Goal: Task Accomplishment & Management: Manage account settings

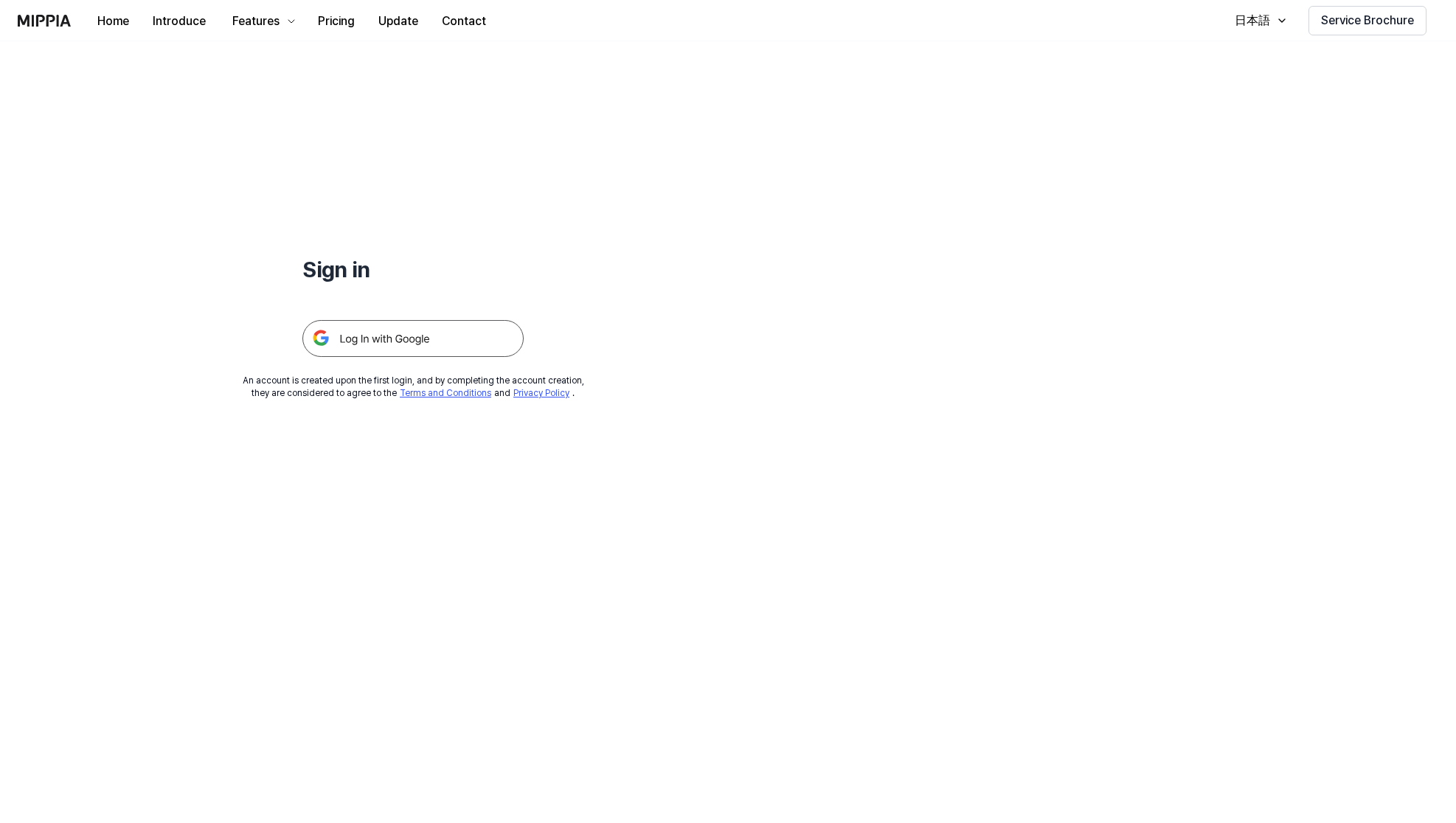
click at [474, 348] on img at bounding box center [413, 338] width 221 height 37
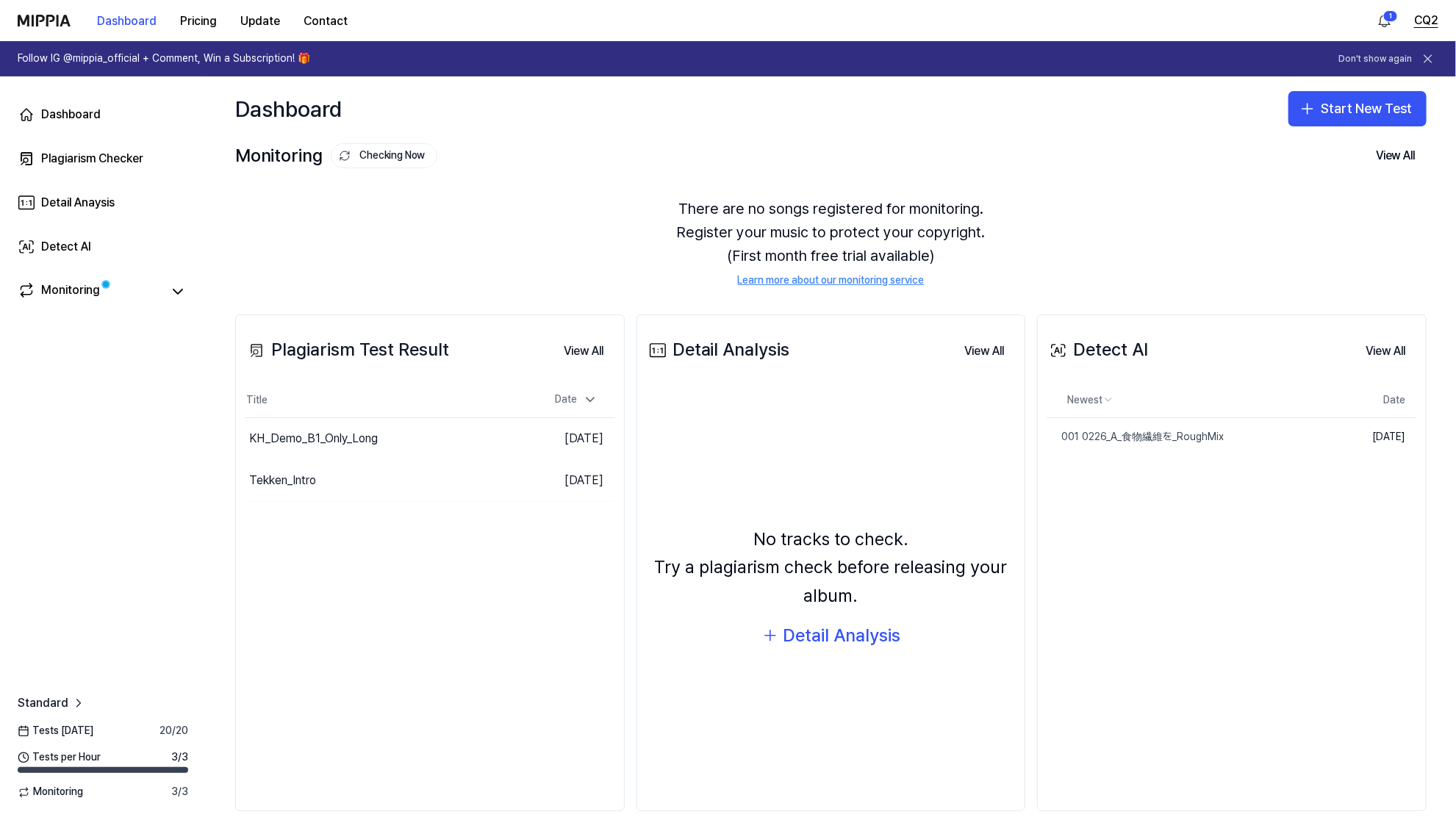
click at [1418, 20] on button "CQ2" at bounding box center [1425, 21] width 24 height 18
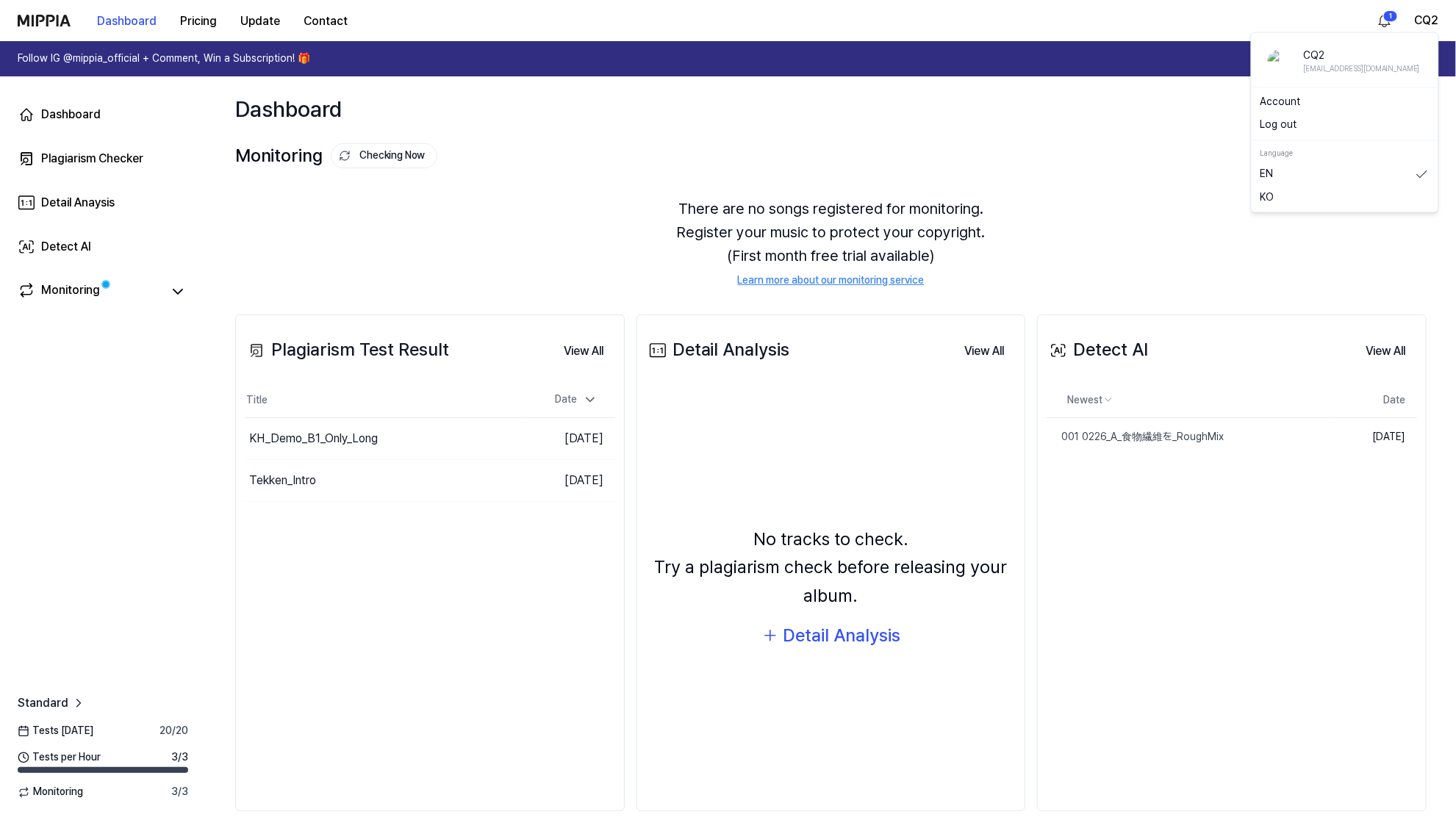
click at [1284, 97] on link "Account" at bounding box center [1344, 102] width 169 height 14
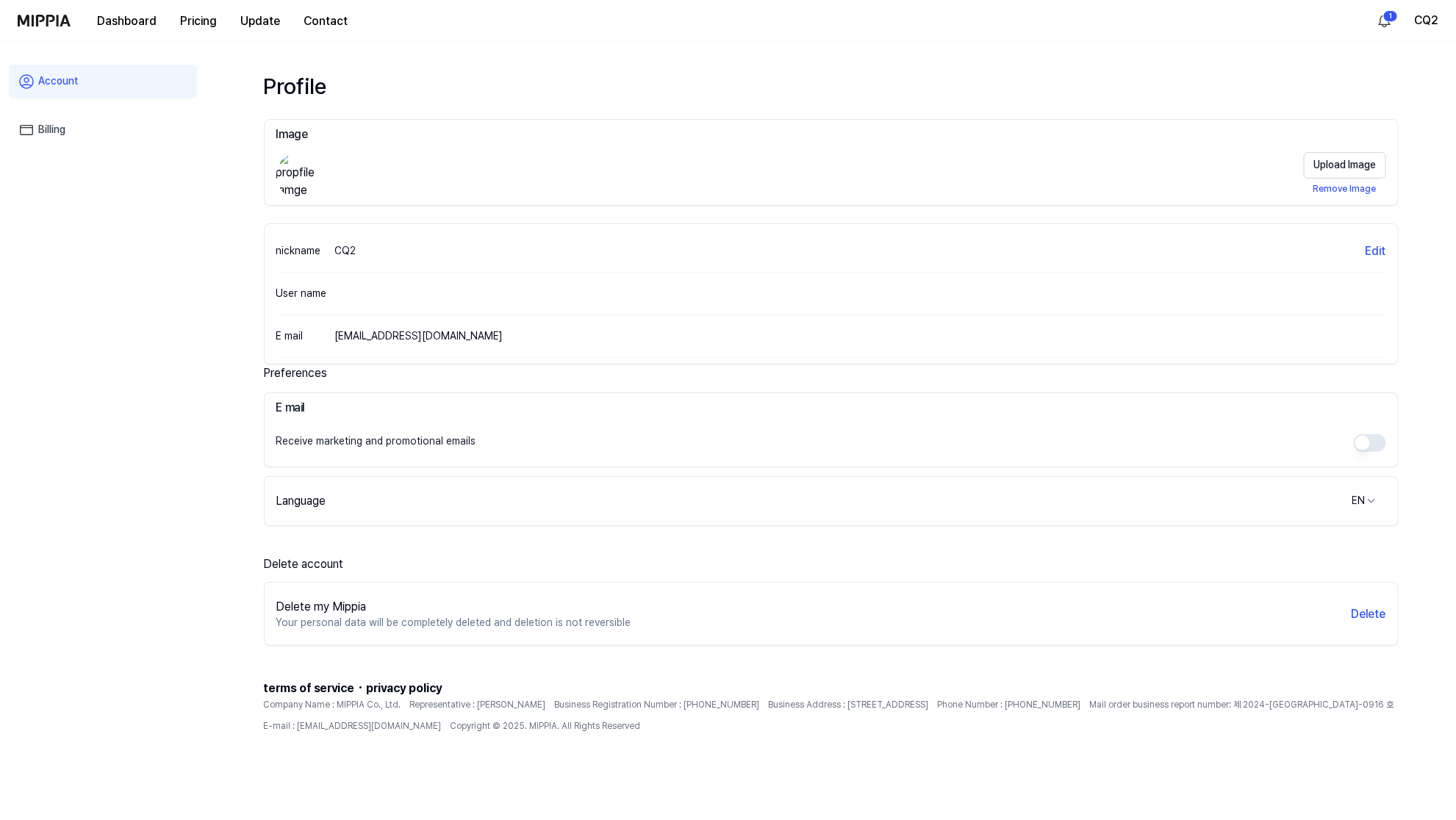
click at [69, 127] on link "Billing" at bounding box center [103, 129] width 188 height 33
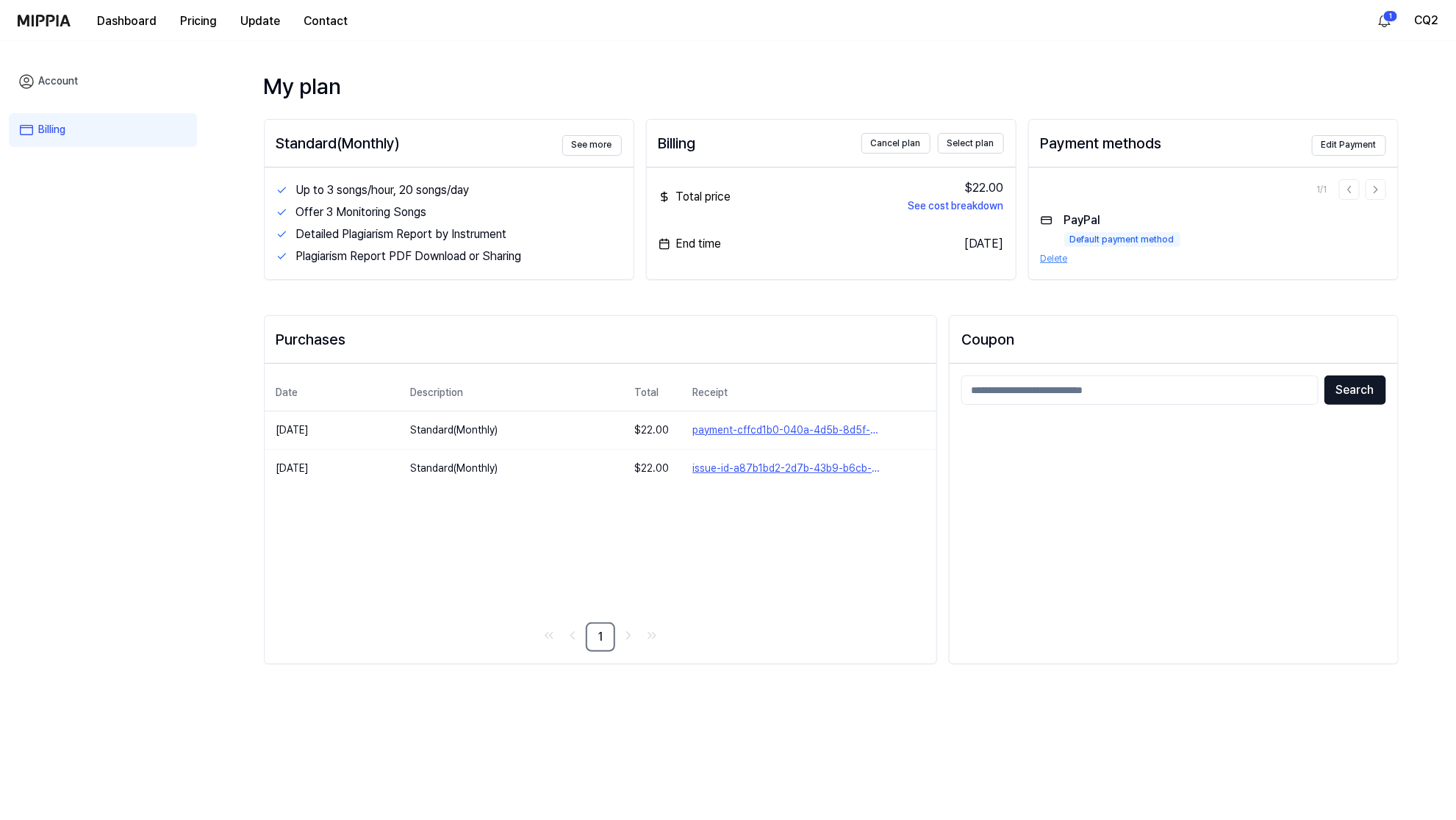
click at [75, 75] on link "Account" at bounding box center [103, 81] width 188 height 33
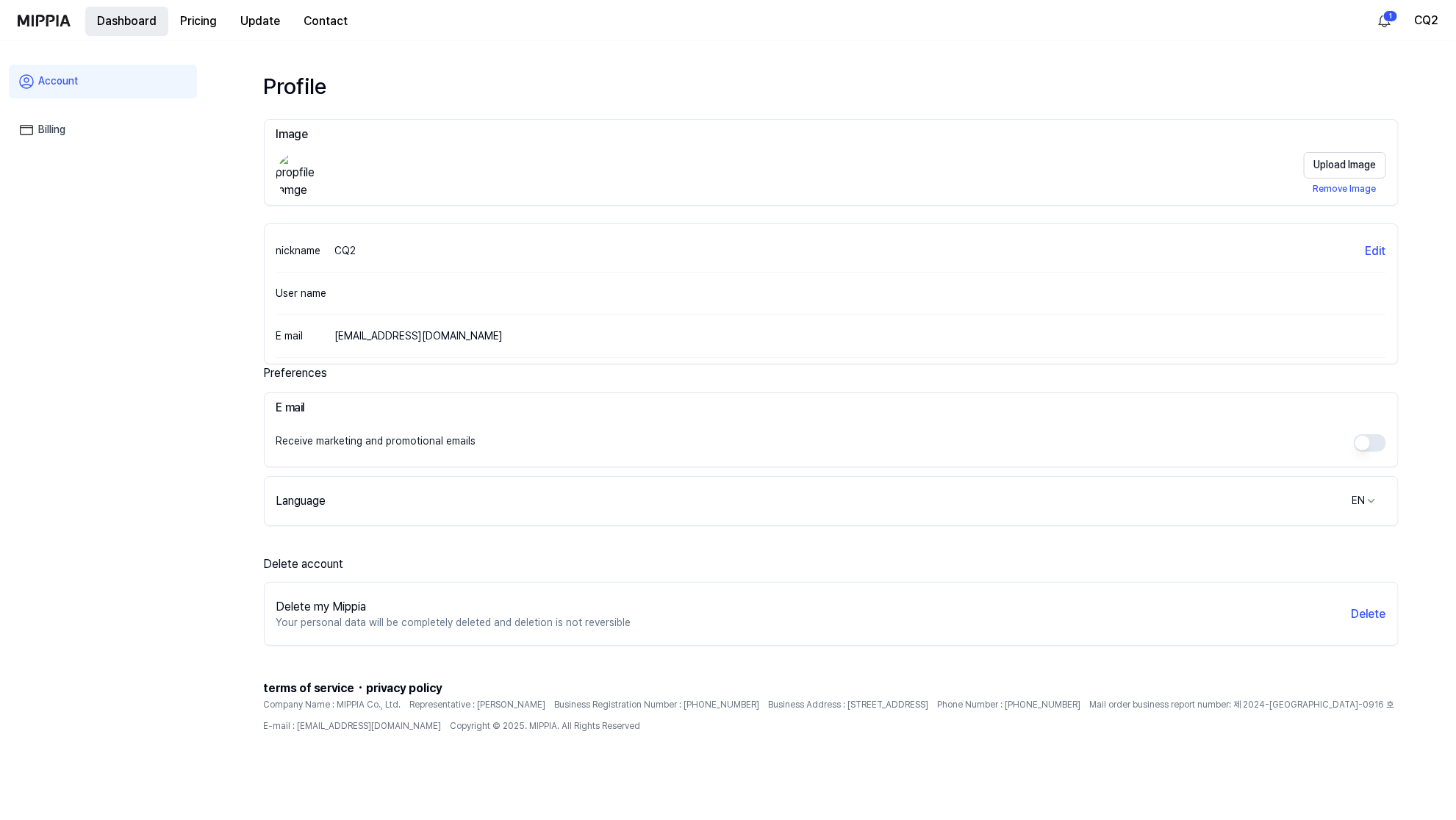
click at [112, 13] on button "Dashboard" at bounding box center [127, 21] width 83 height 30
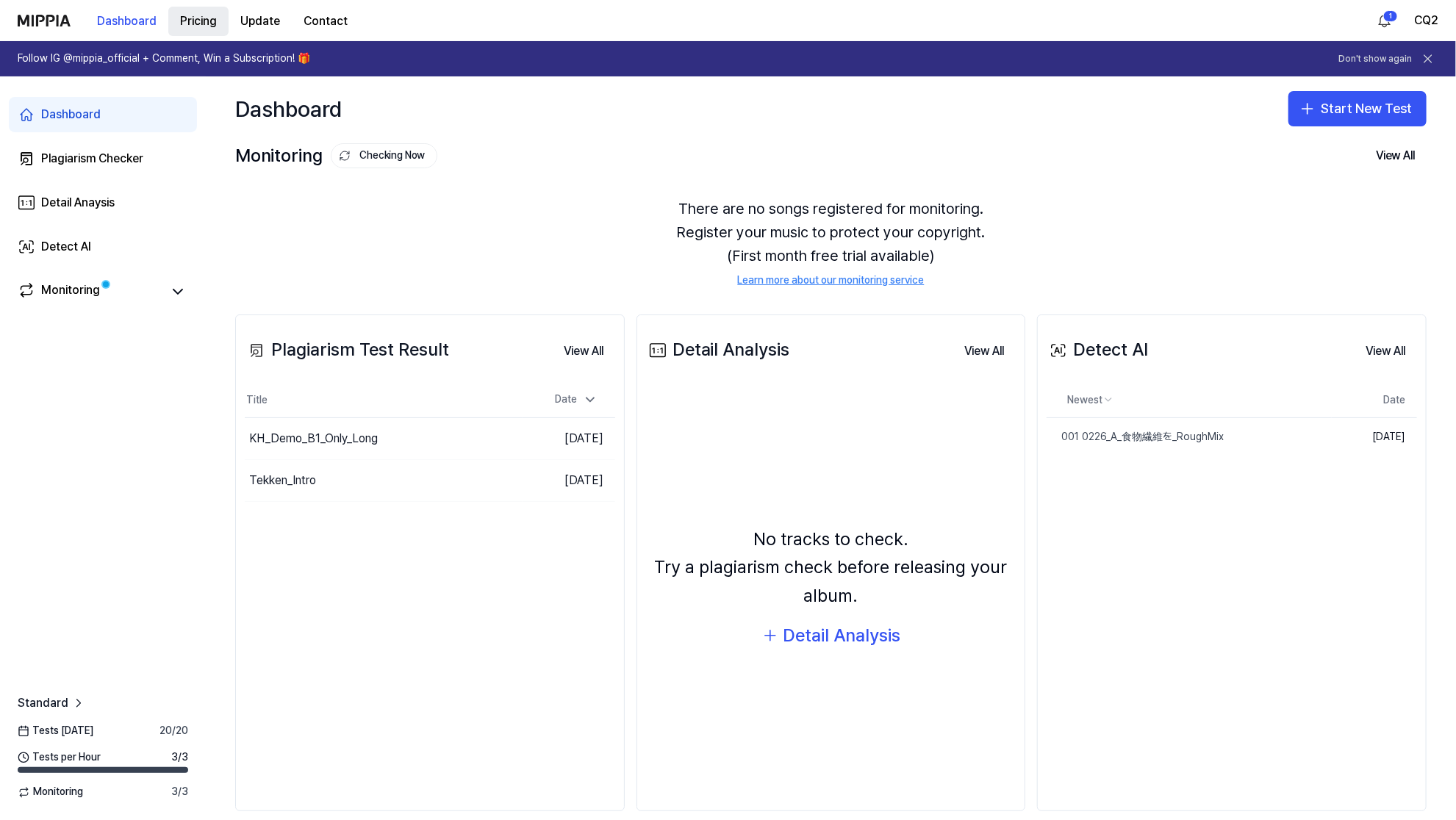
click at [189, 14] on 버튼 "Pricing" at bounding box center [198, 21] width 61 height 30
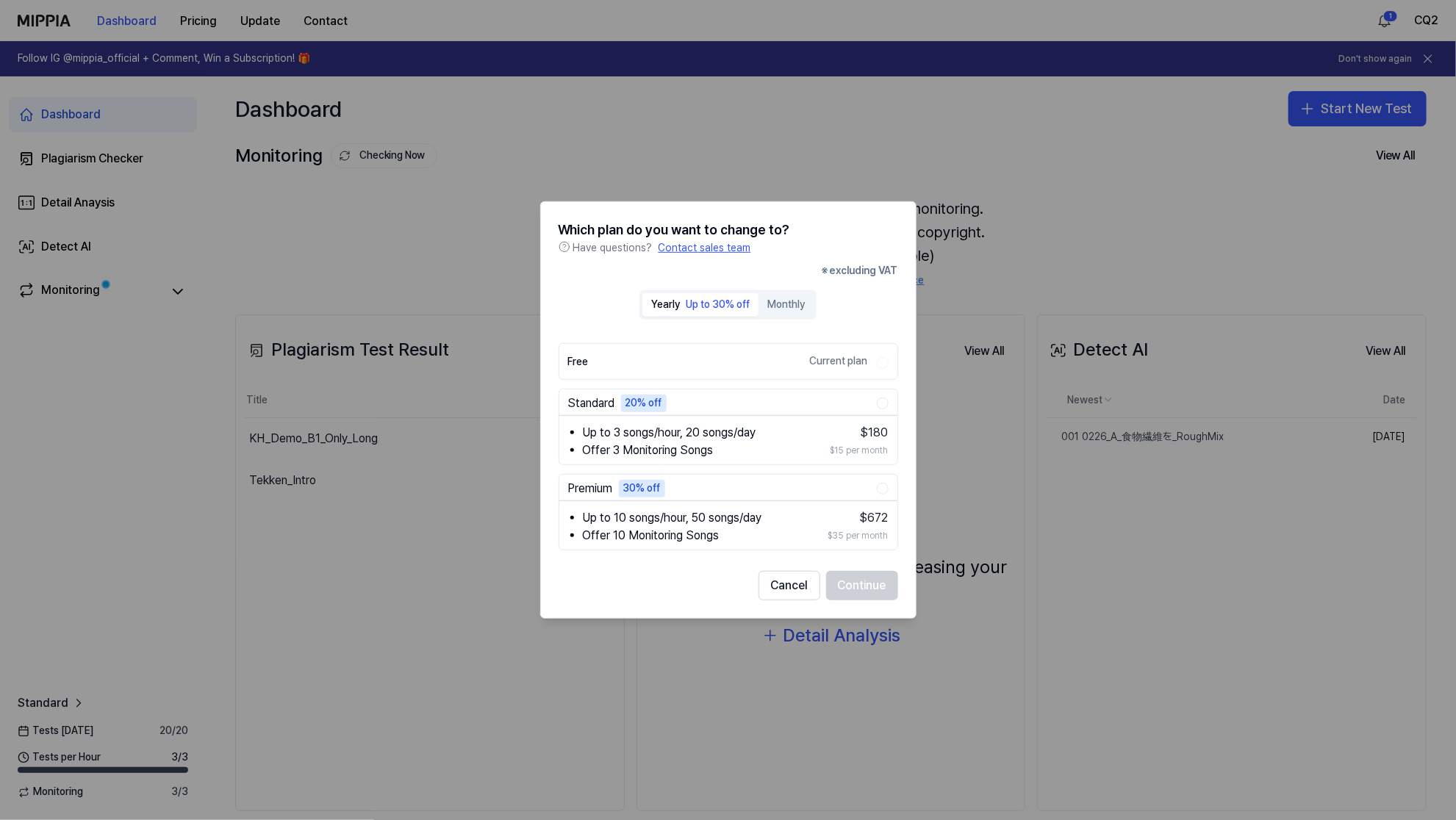
click at [803, 312] on button "Monthly" at bounding box center [785, 305] width 55 height 24
click at [804, 587] on button "Cancel" at bounding box center [789, 586] width 61 height 30
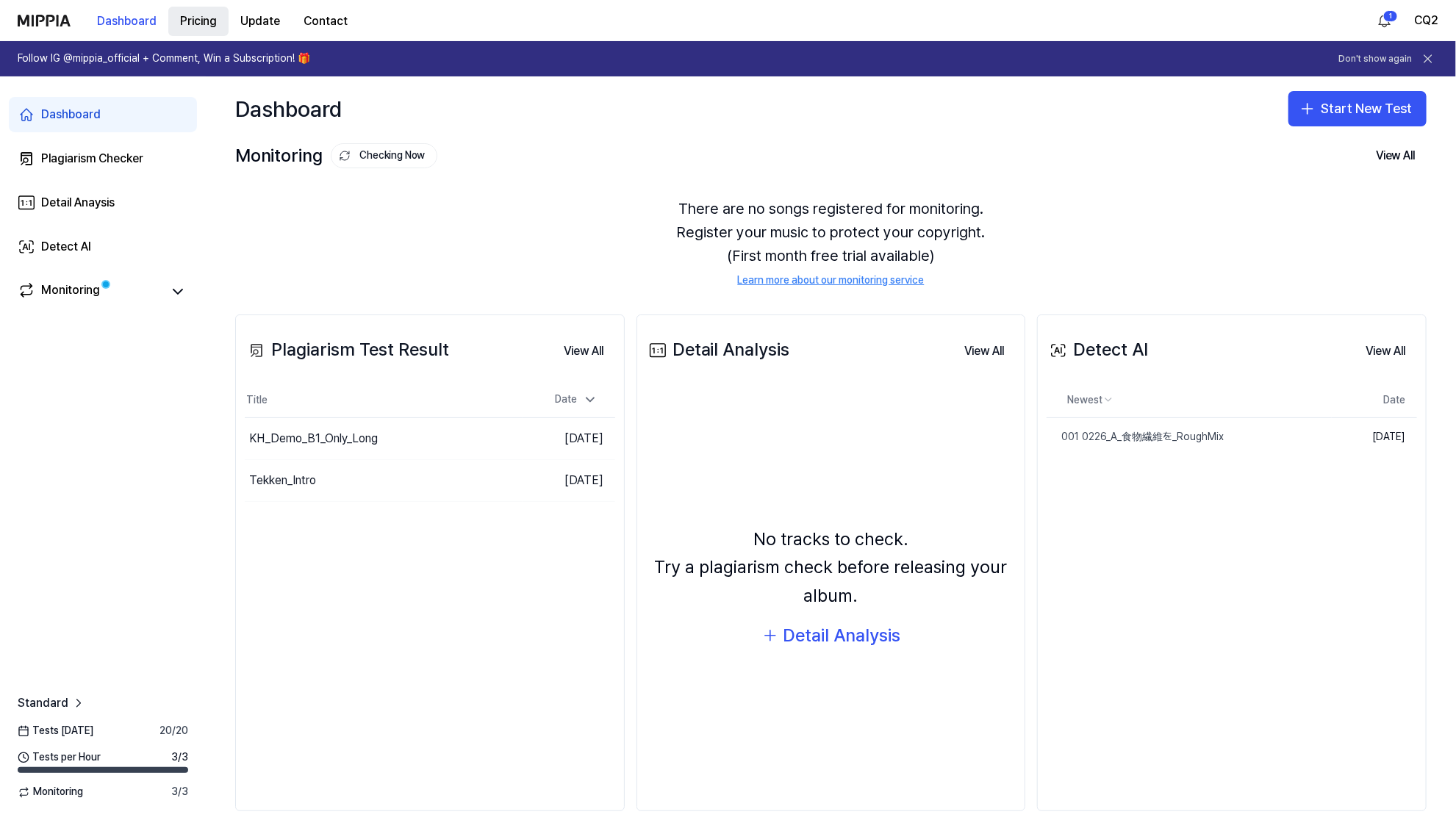
click at [186, 23] on 버튼 "Pricing" at bounding box center [198, 21] width 61 height 30
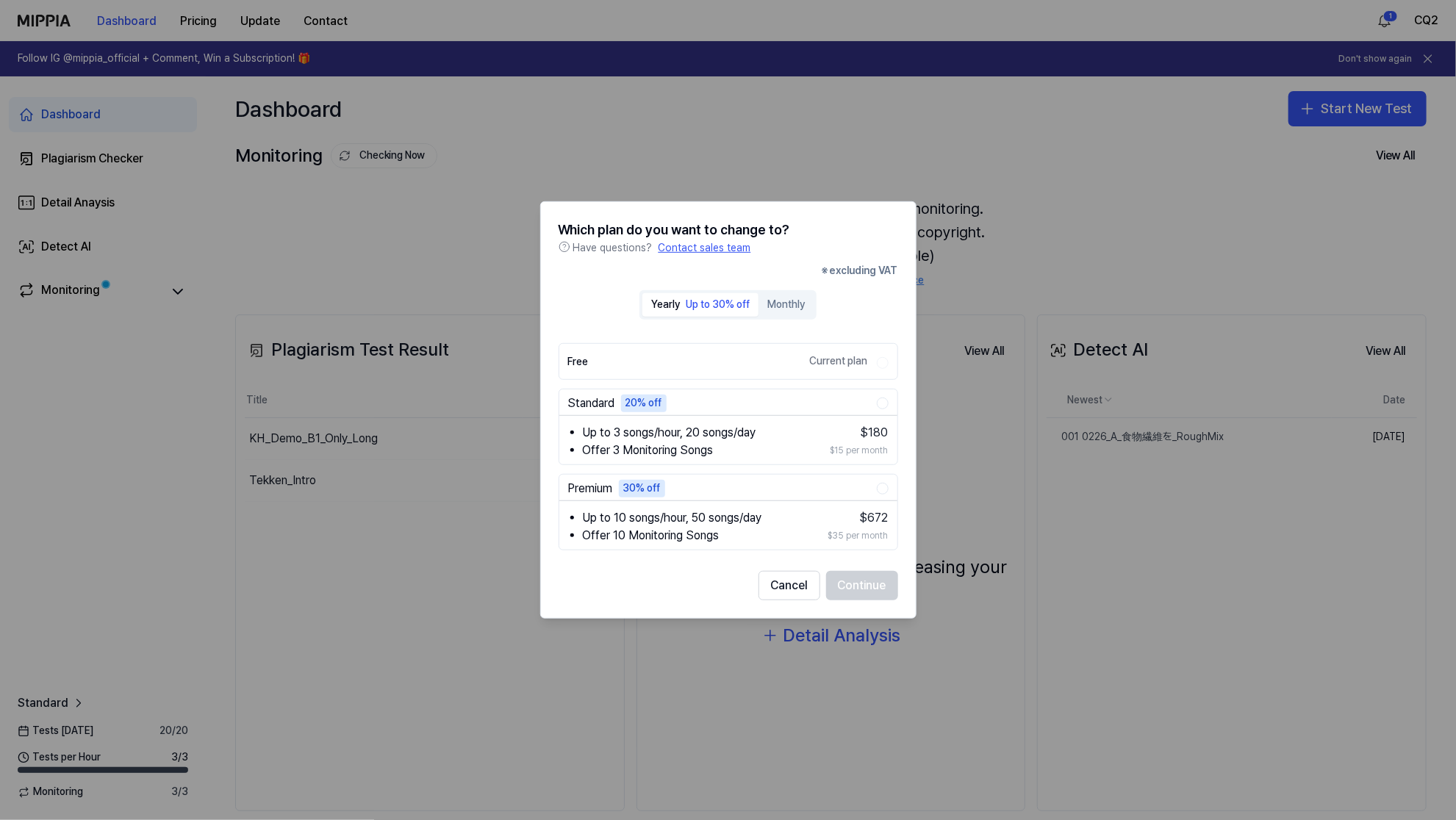
click at [780, 301] on button "Monthly" at bounding box center [785, 305] width 55 height 24
click at [758, 370] on label "Free Current plan" at bounding box center [723, 362] width 309 height 35
click at [816, 363] on div "Current plan" at bounding box center [838, 361] width 67 height 17
click at [800, 584] on button "Cancel" at bounding box center [789, 586] width 61 height 30
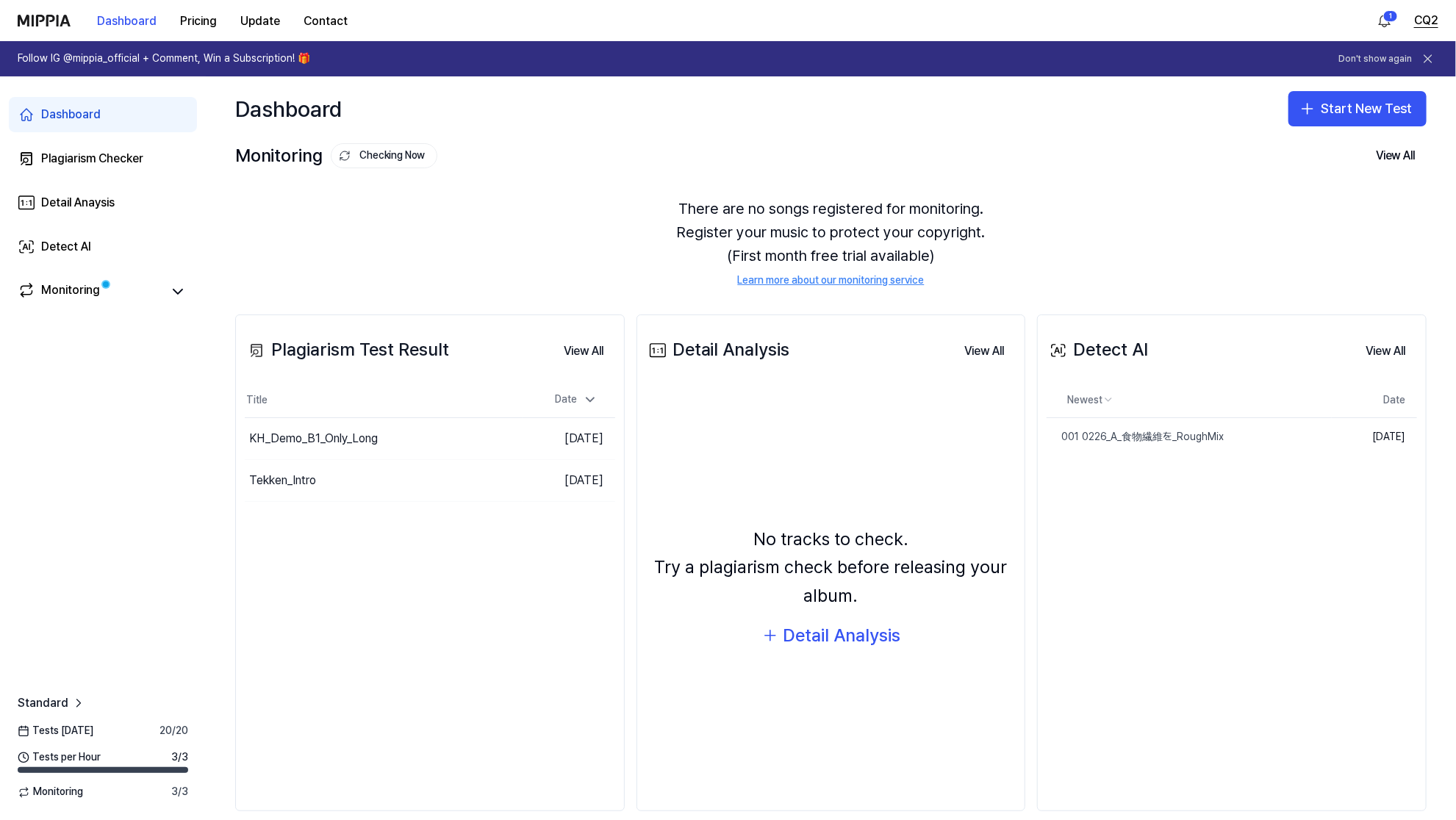
click at [1431, 22] on button "CQ2" at bounding box center [1425, 21] width 24 height 18
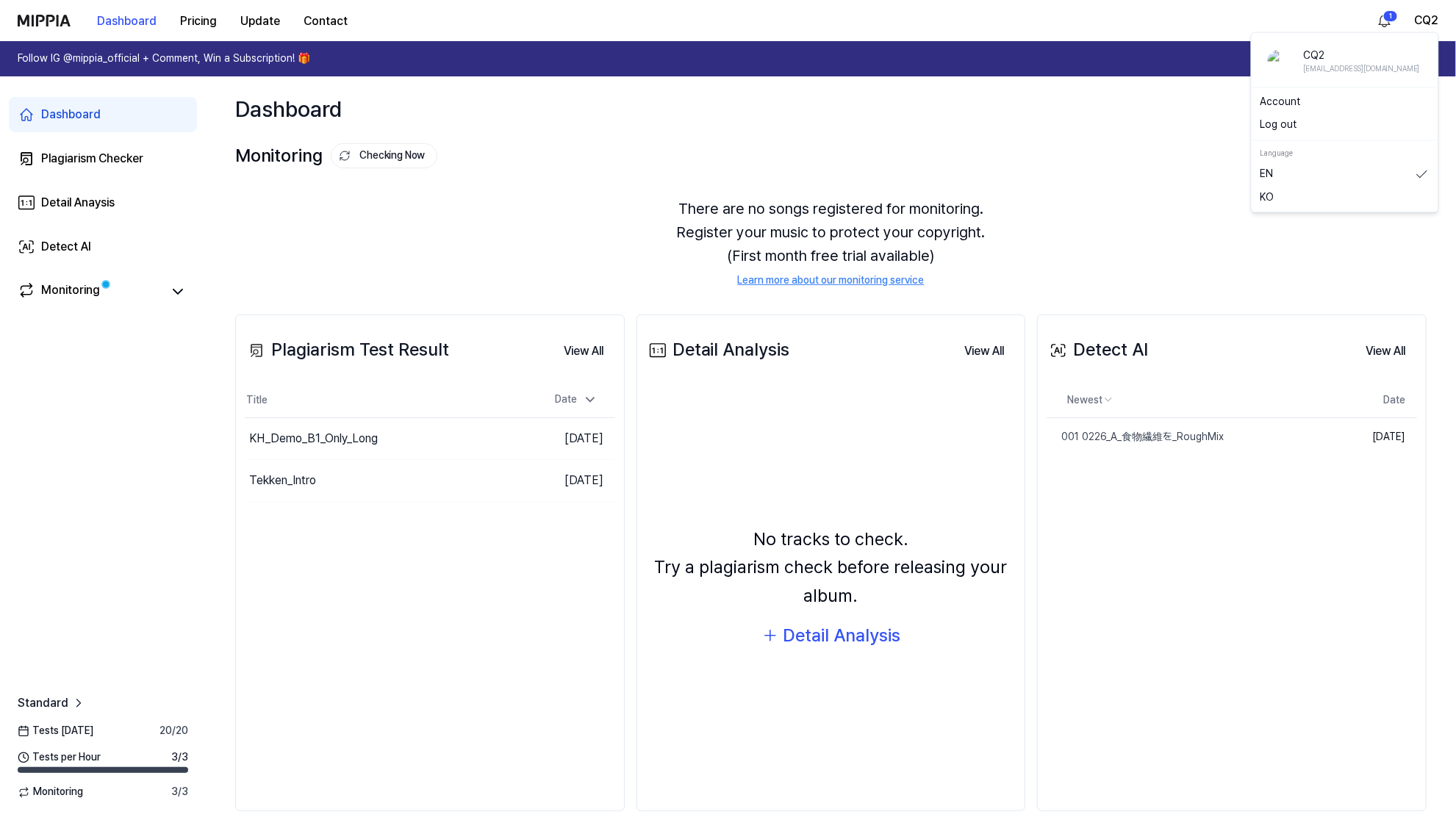
click at [1346, 124] on button "Log out" at bounding box center [1344, 126] width 169 height 14
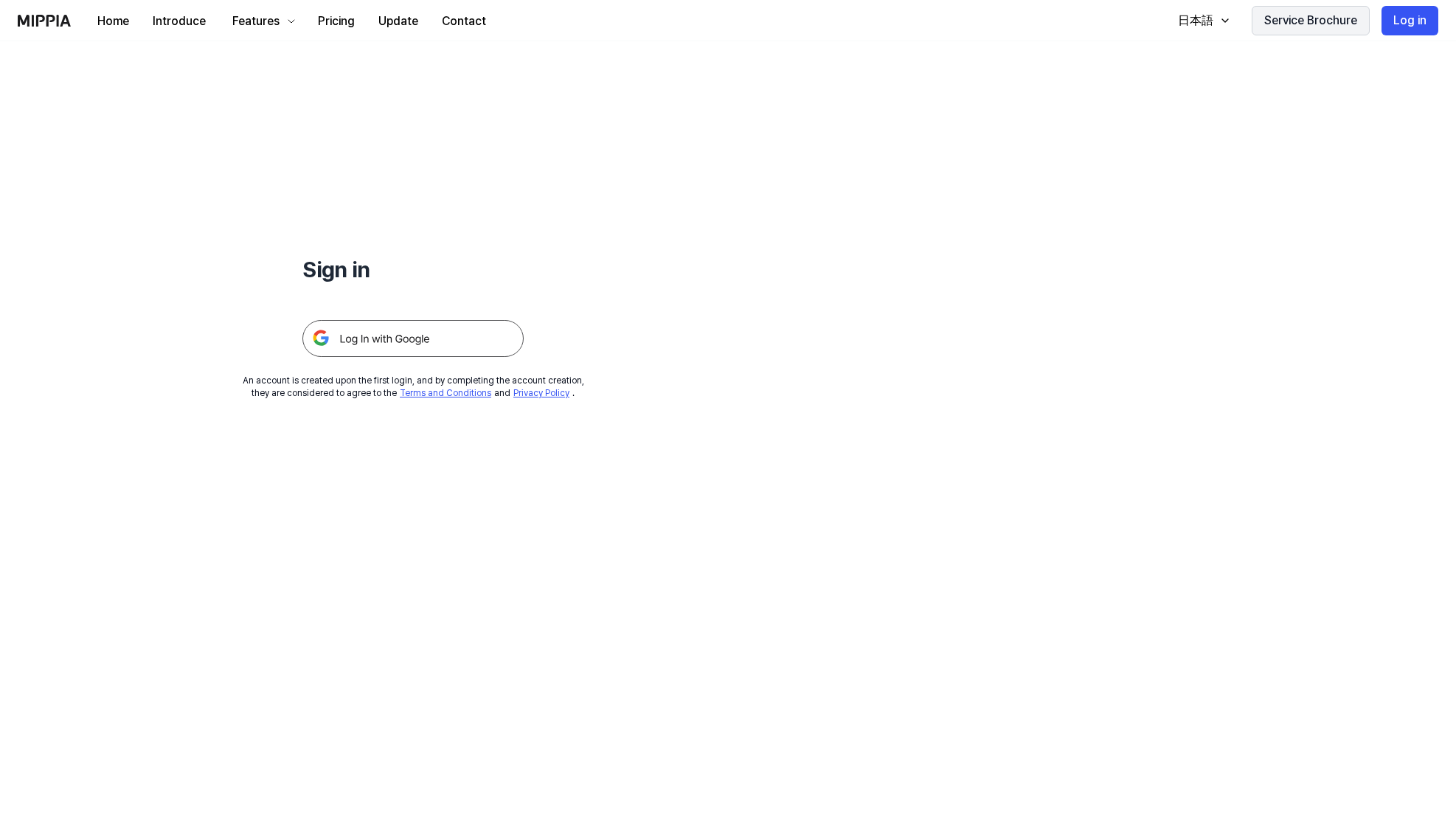
click at [1412, 19] on button "Log in" at bounding box center [1410, 21] width 57 height 30
click at [503, 348] on img at bounding box center [413, 338] width 221 height 37
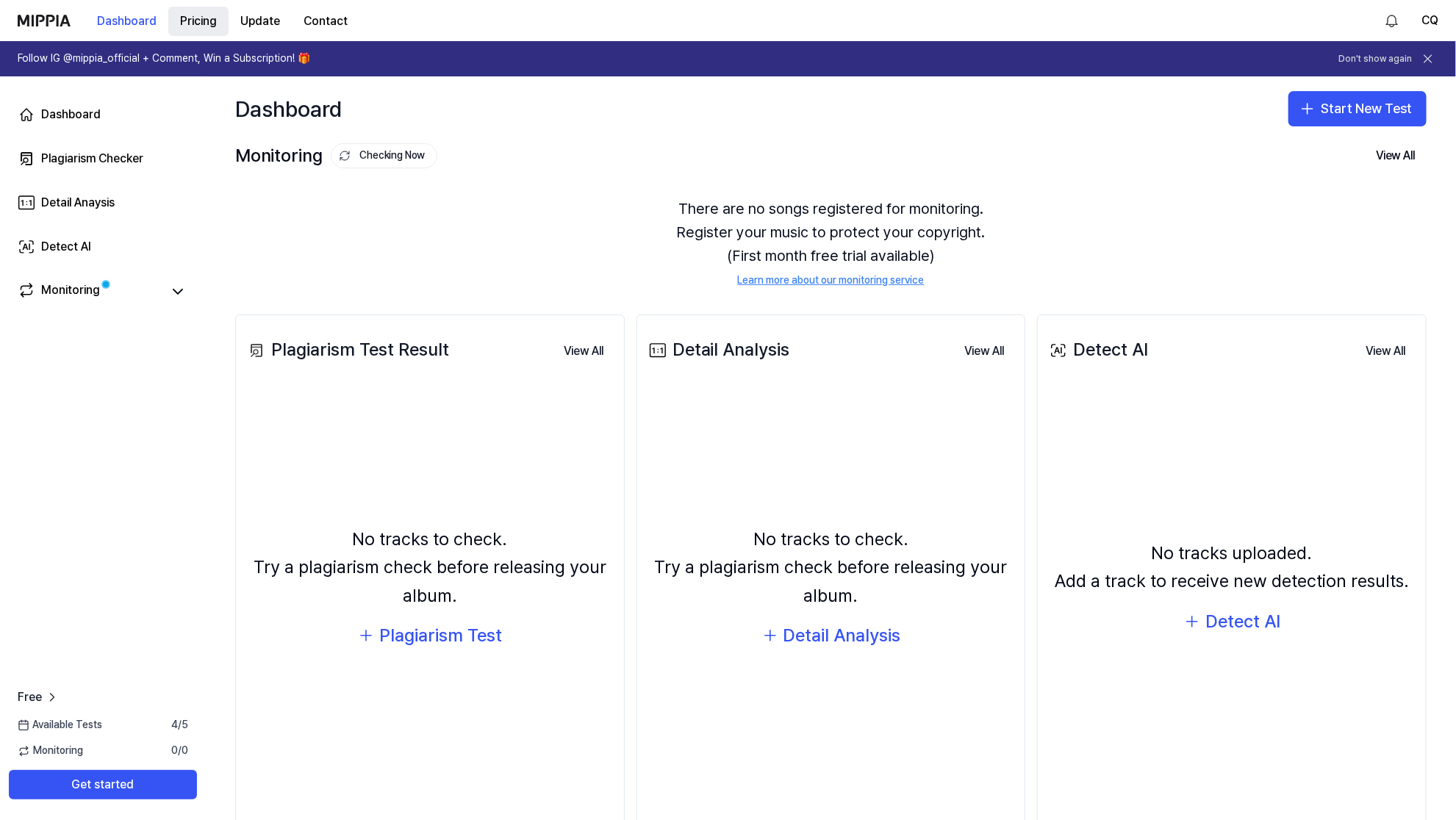
click at [185, 18] on button "Pricing" at bounding box center [198, 21] width 61 height 30
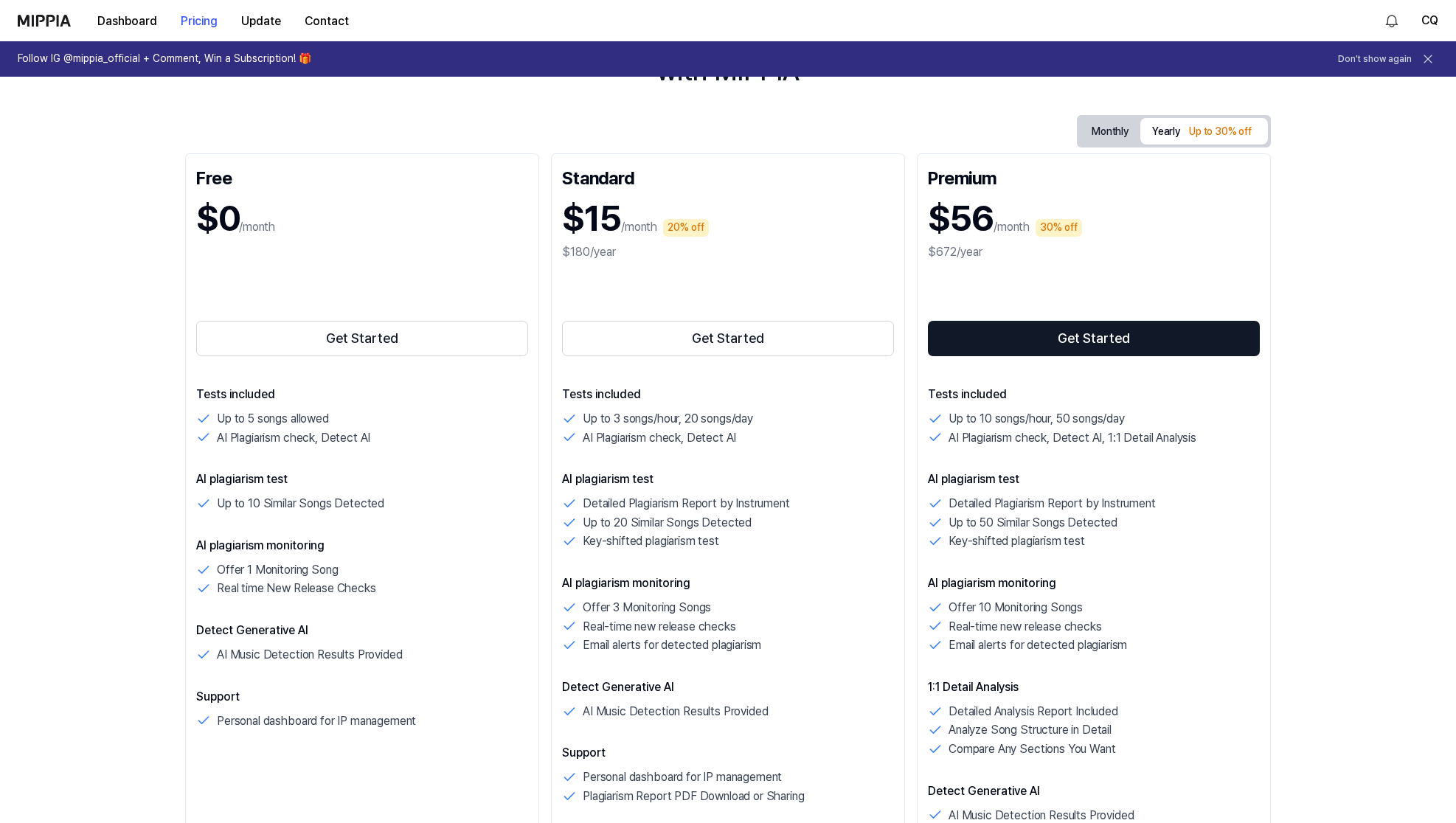
scroll to position [102, 0]
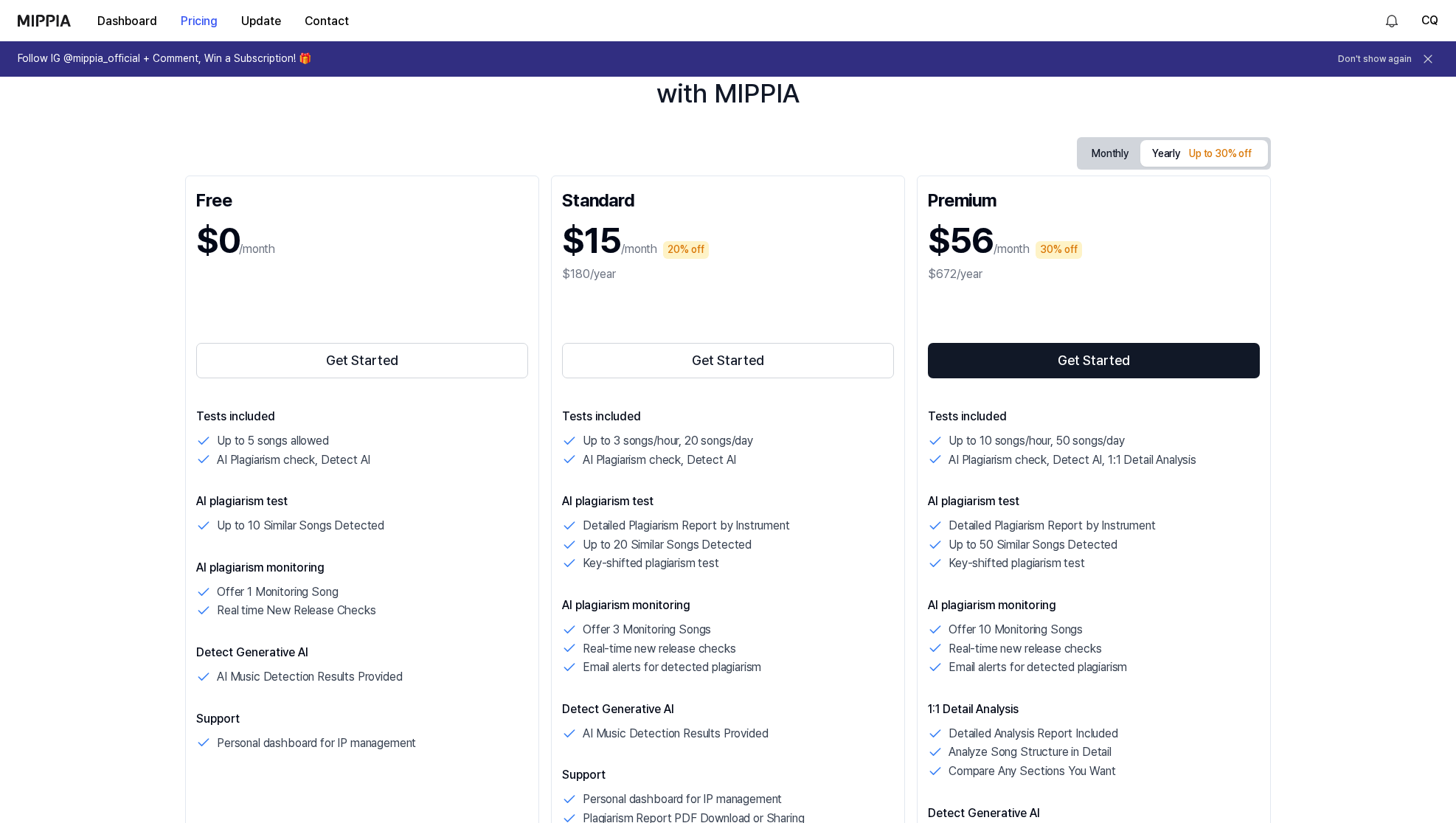
click at [1439, 22] on nav "Dashboard Pricing Update Contact CQ" at bounding box center [728, 21] width 1456 height 42
click at [1434, 18] on button "CQ" at bounding box center [1430, 21] width 17 height 18
click at [1346, 124] on button "Log out" at bounding box center [1344, 126] width 170 height 15
